Goal: Task Accomplishment & Management: Use online tool/utility

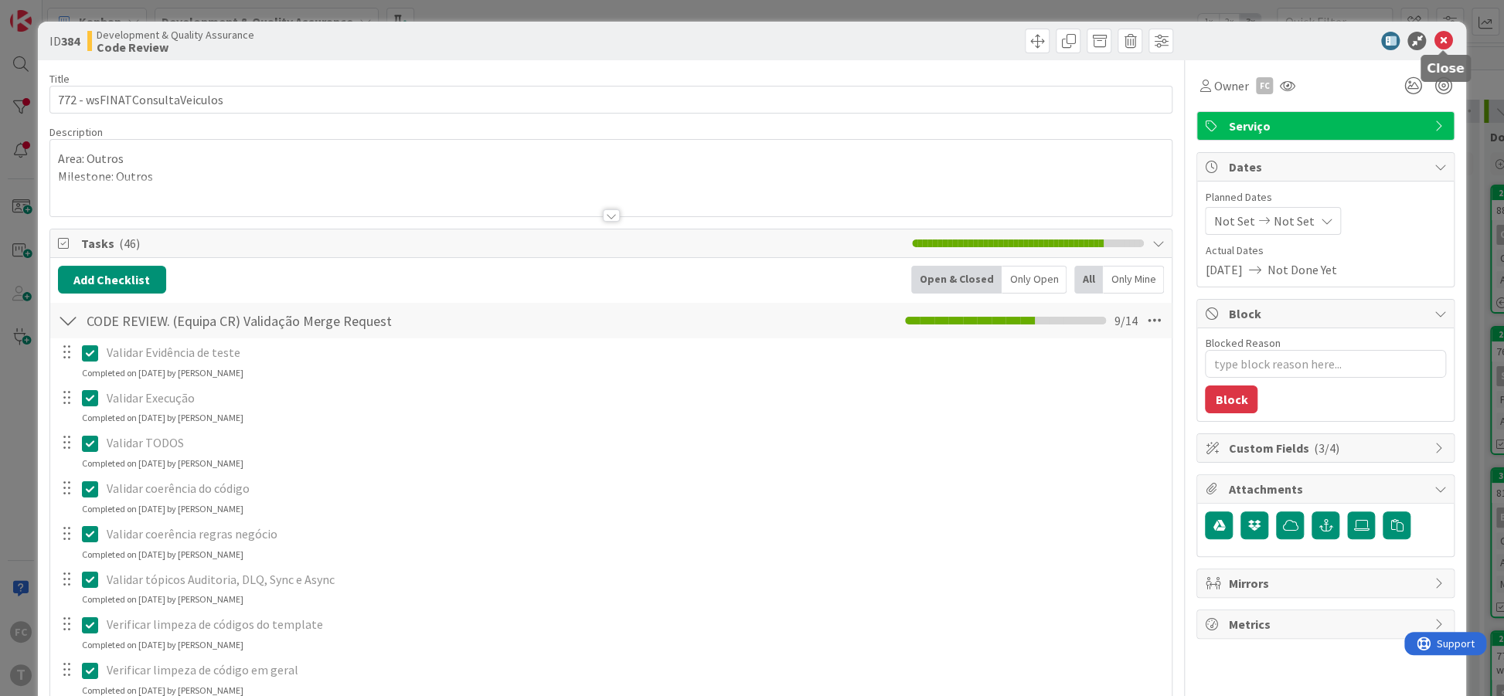
click at [1438, 39] on icon at bounding box center [1443, 41] width 19 height 19
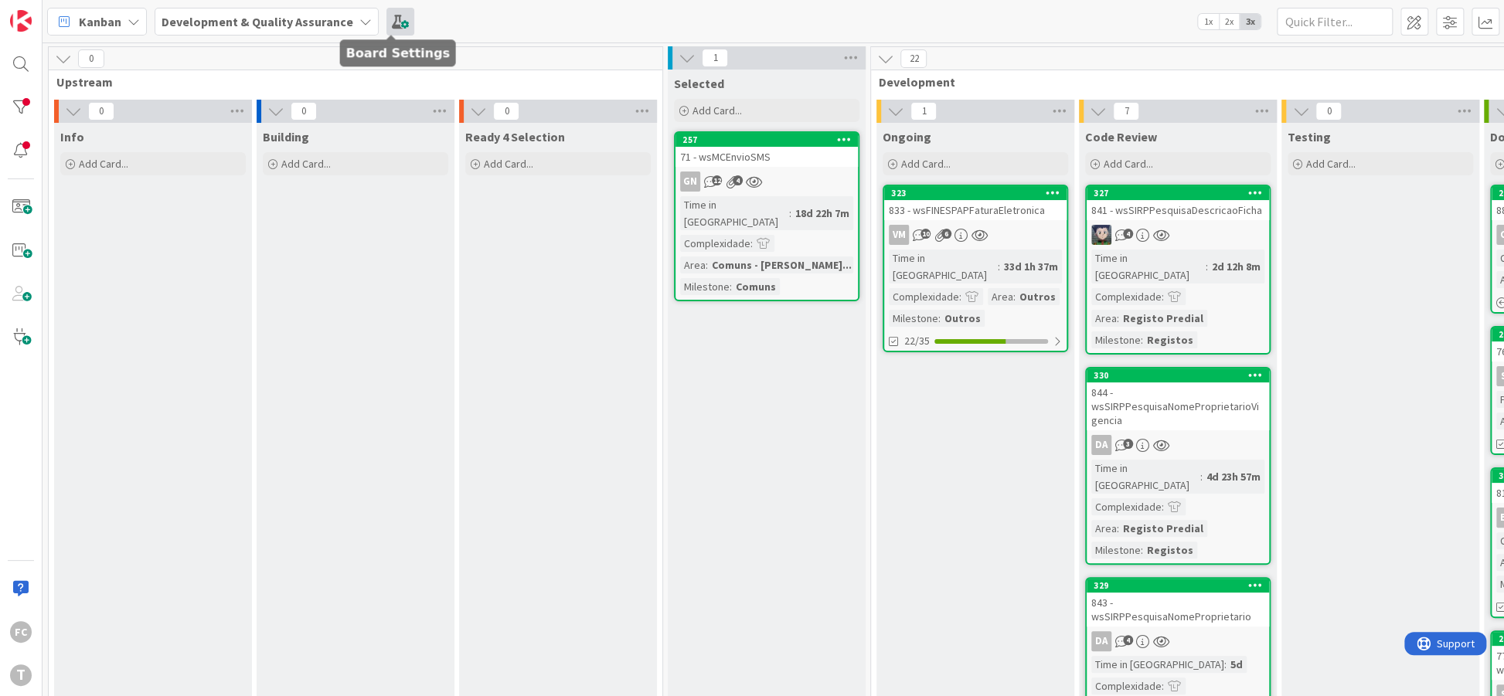
click at [386, 22] on span at bounding box center [400, 22] width 28 height 28
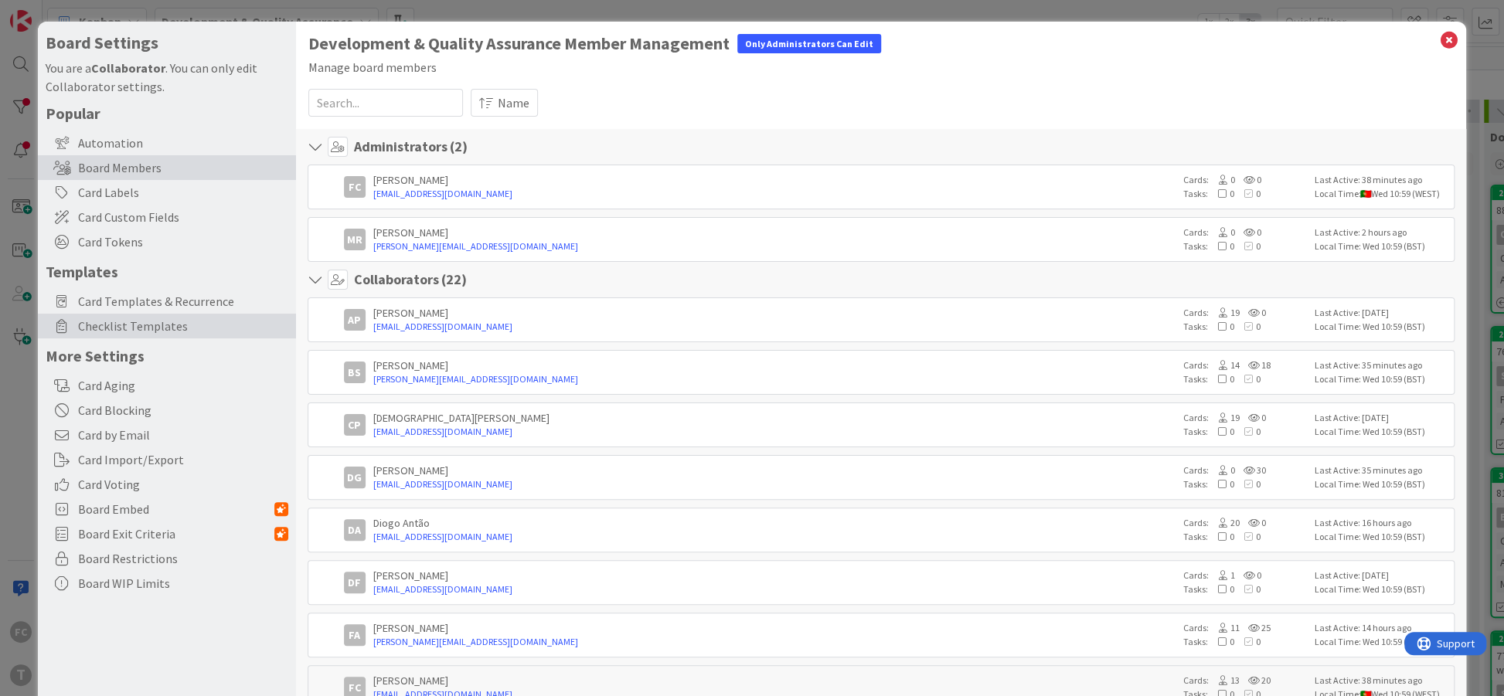
click at [140, 328] on span "Checklist Templates" at bounding box center [183, 326] width 210 height 19
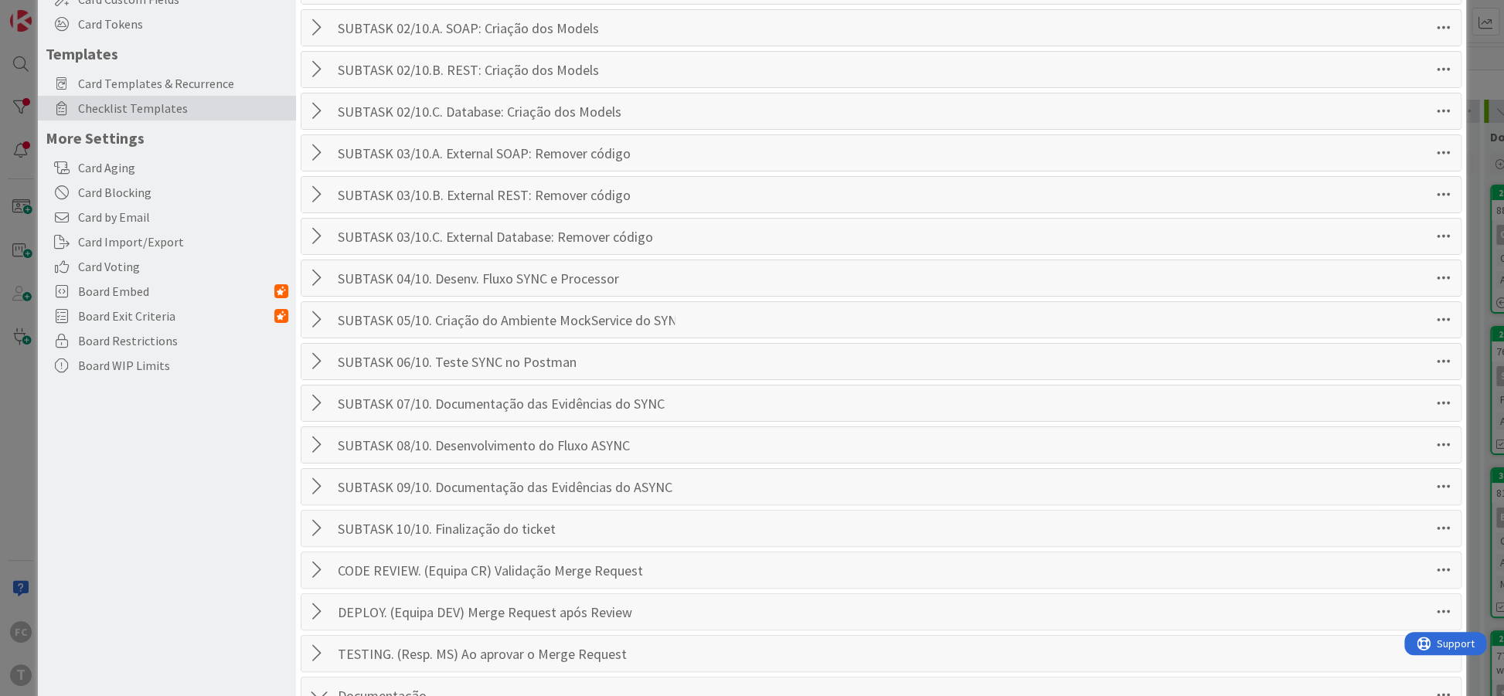
scroll to position [359, 0]
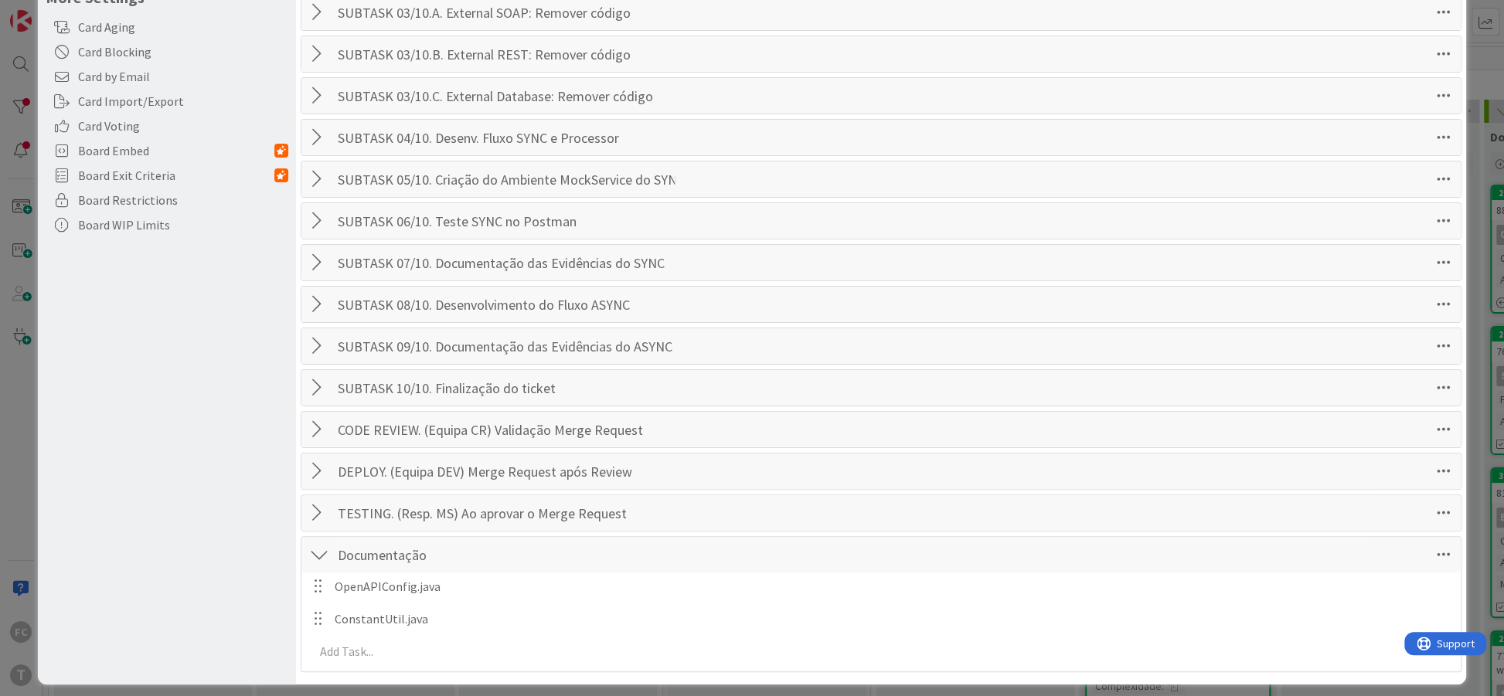
click at [315, 424] on div at bounding box center [319, 430] width 20 height 28
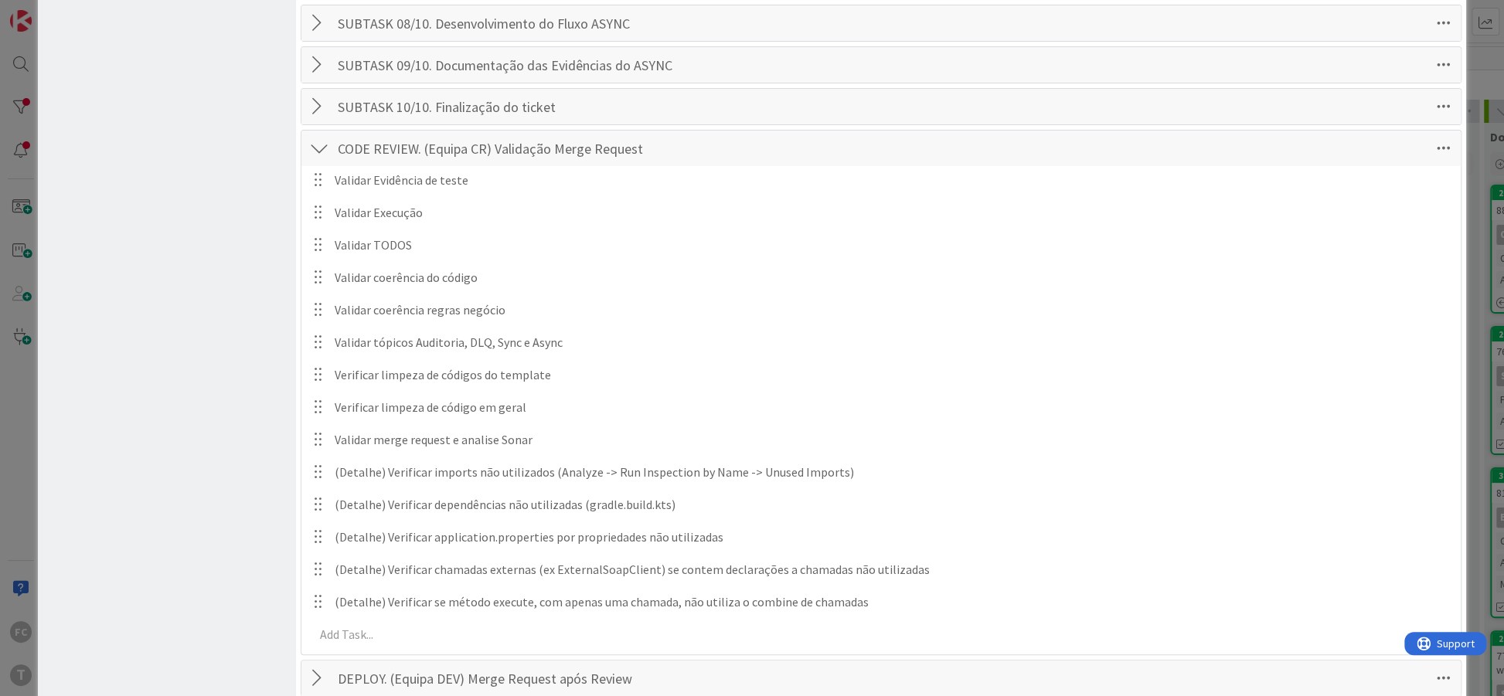
scroll to position [734, 0]
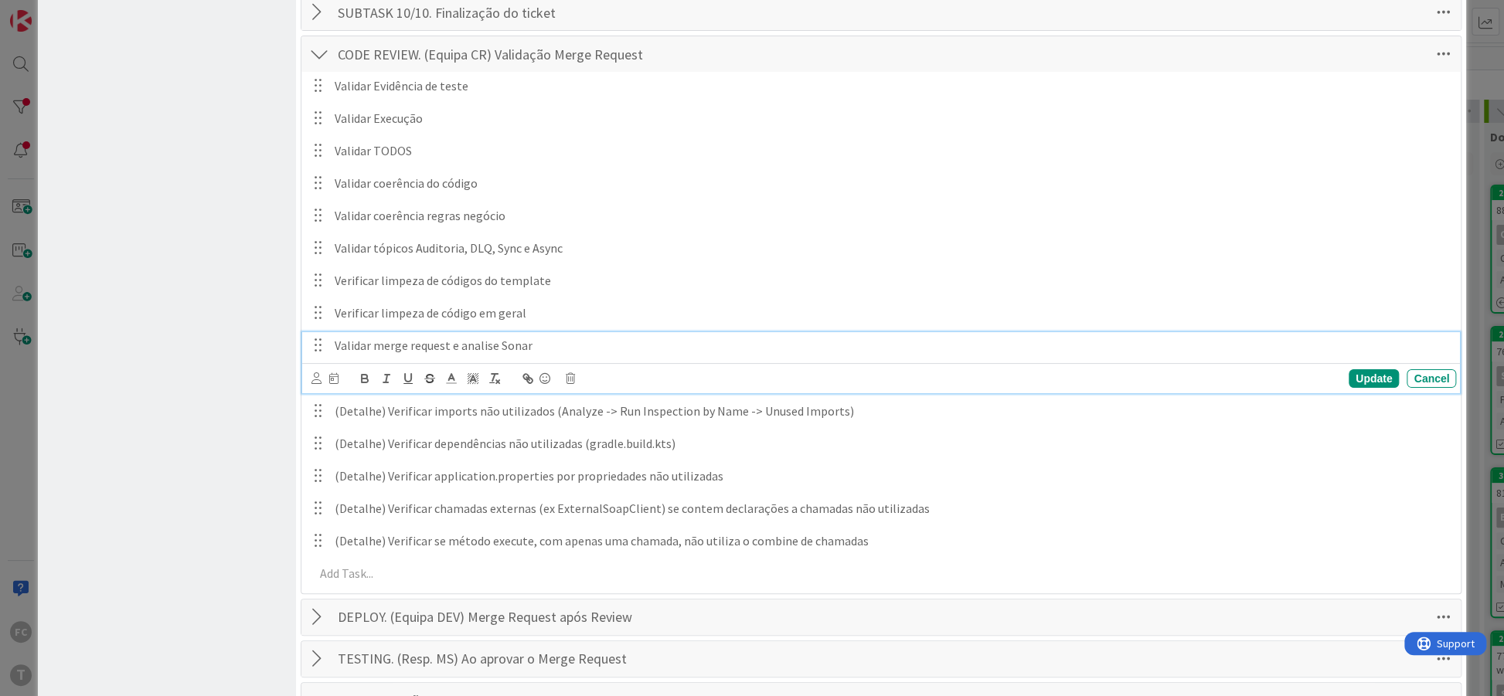
click at [548, 343] on p "Validar merge request e analise Sonar" at bounding box center [892, 346] width 1115 height 18
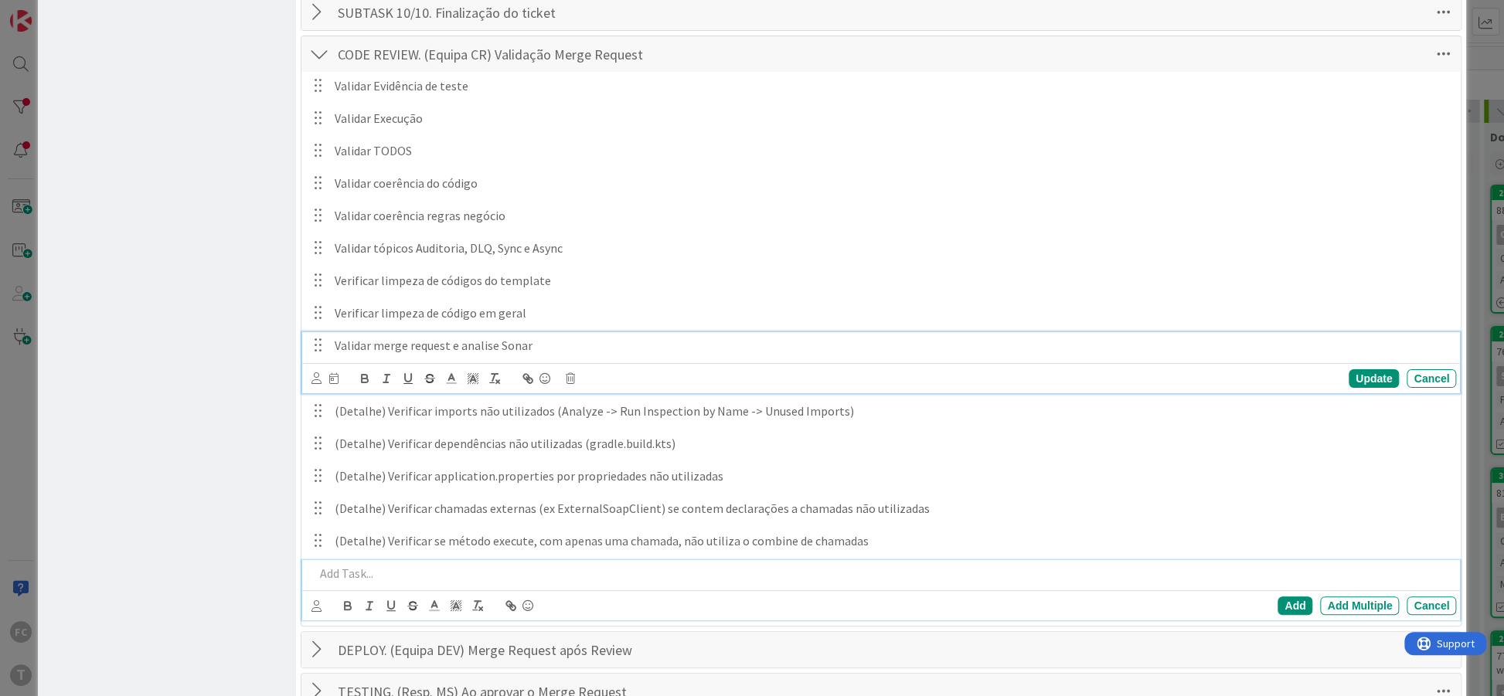
click at [416, 566] on p at bounding box center [883, 574] width 1136 height 18
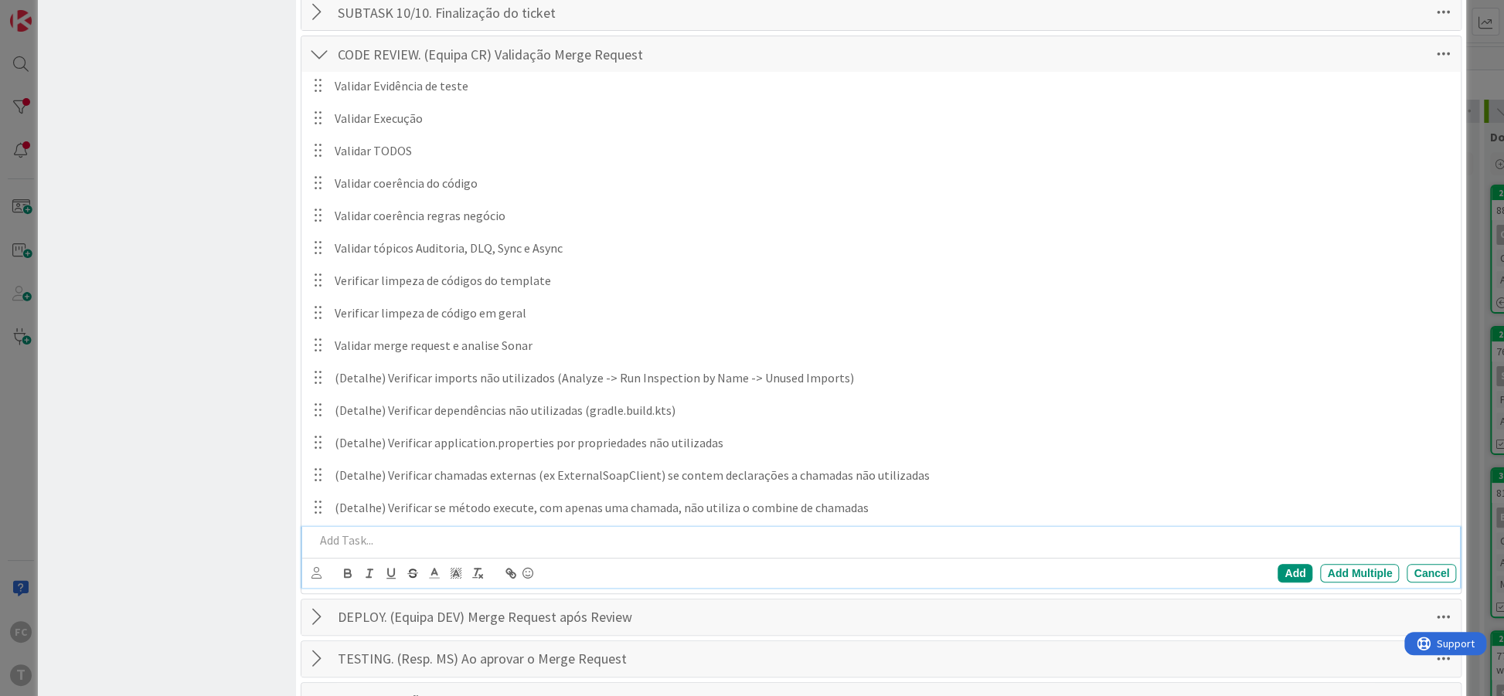
click at [333, 532] on p at bounding box center [883, 541] width 1136 height 18
click at [442, 532] on p "(Detalhe) Pesquisa geral ()" at bounding box center [883, 541] width 1136 height 18
click at [441, 533] on p "(Detalhe) Pesquisa geral ()" at bounding box center [883, 541] width 1136 height 18
click at [443, 533] on p "(Detalhe) Pesquisa geral ()" at bounding box center [883, 541] width 1136 height 18
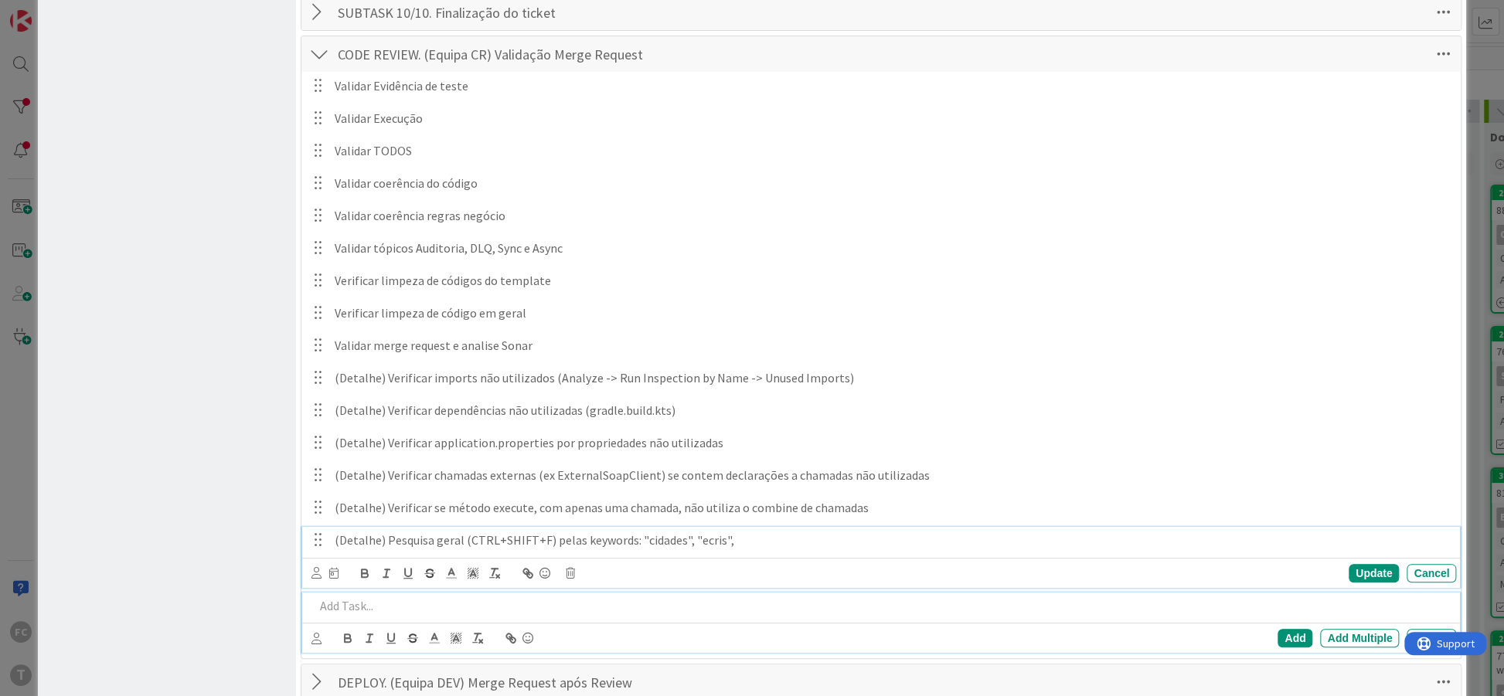
click at [742, 532] on p "(Detalhe) Pesquisa geral (CTRL+SHIFT+F) pelas keywords: "cidades", "ecris"," at bounding box center [892, 541] width 1115 height 18
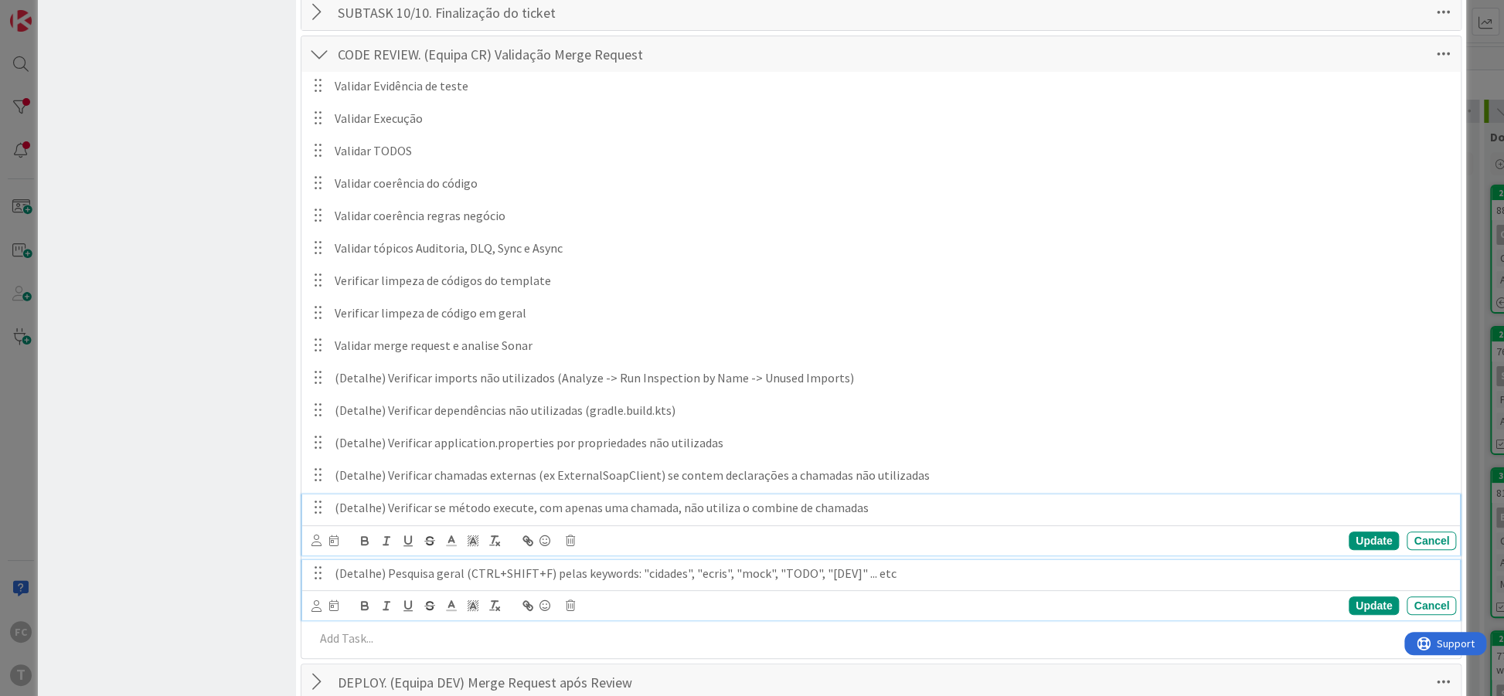
click at [874, 499] on p "(Detalhe) Verificar se método execute, com apenas uma chamada, não utiliza o co…" at bounding box center [892, 508] width 1115 height 18
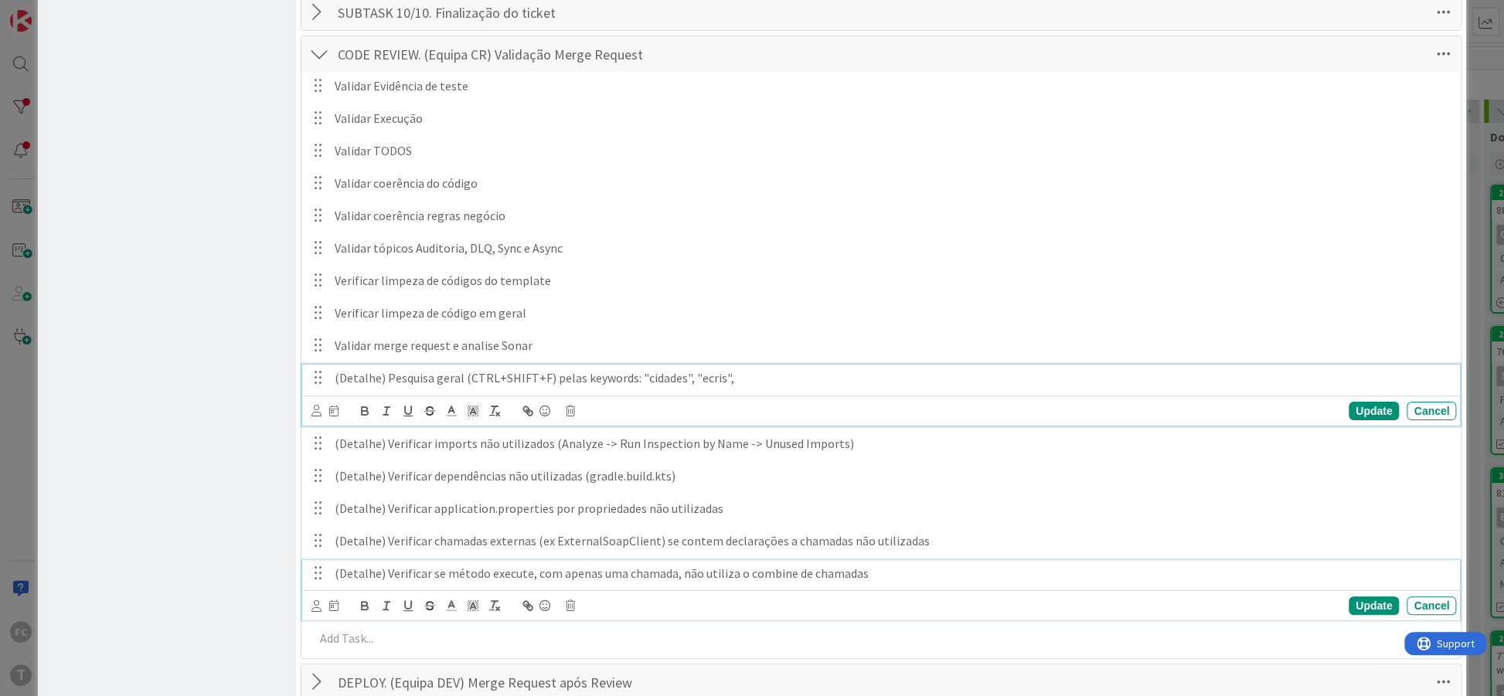
click at [748, 372] on p "(Detalhe) Pesquisa geral (CTRL+SHIFT+F) pelas keywords: "cidades", "ecris"," at bounding box center [892, 378] width 1115 height 18
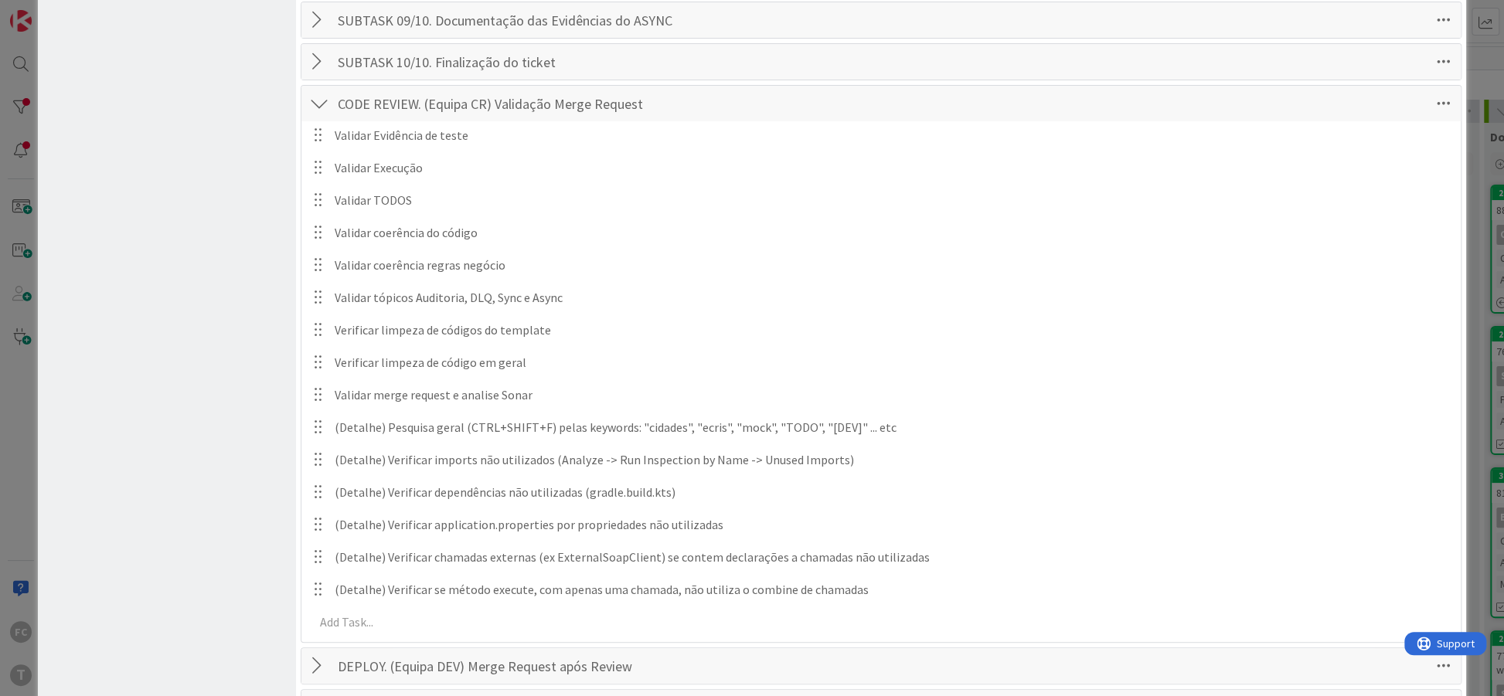
scroll to position [503, 0]
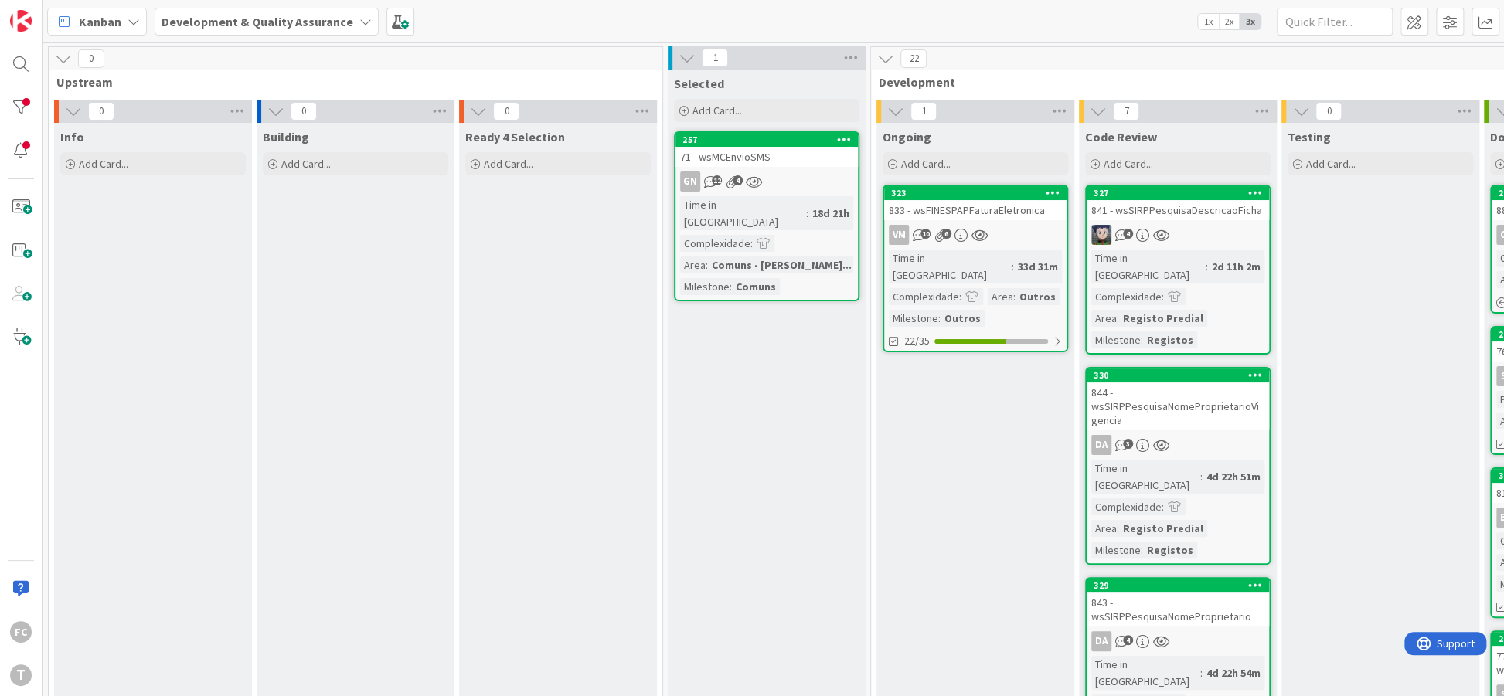
scroll to position [846, 0]
